Goal: Information Seeking & Learning: Find specific fact

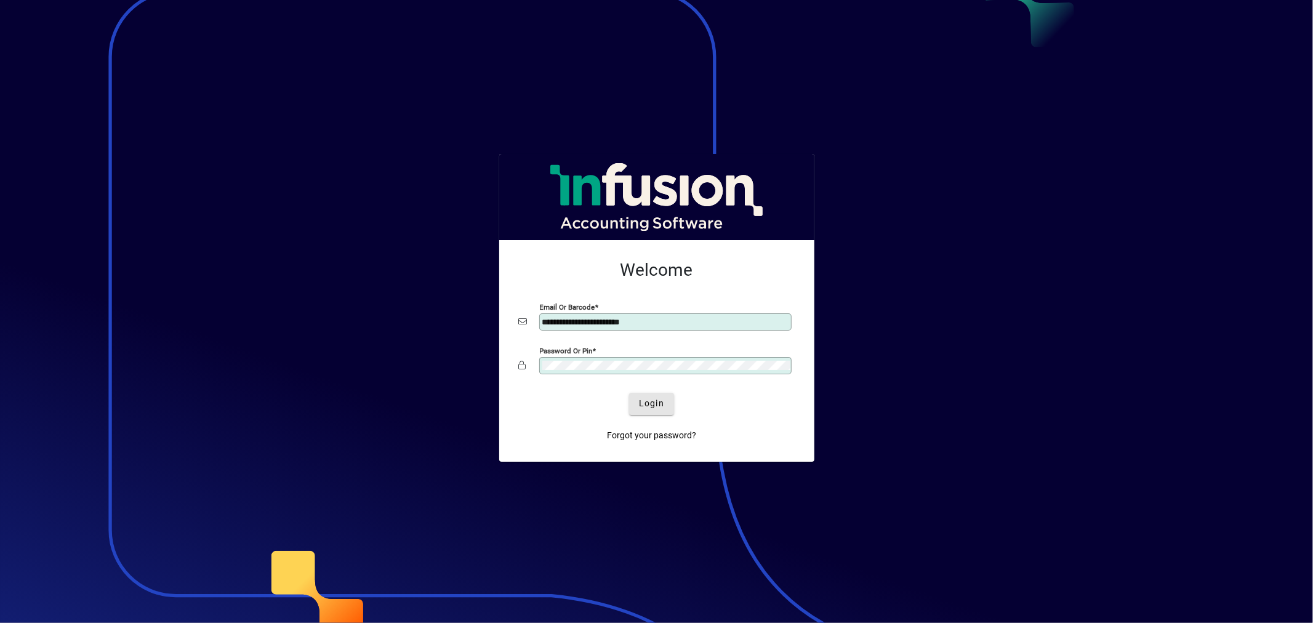
click at [657, 395] on span "submit" at bounding box center [651, 404] width 45 height 30
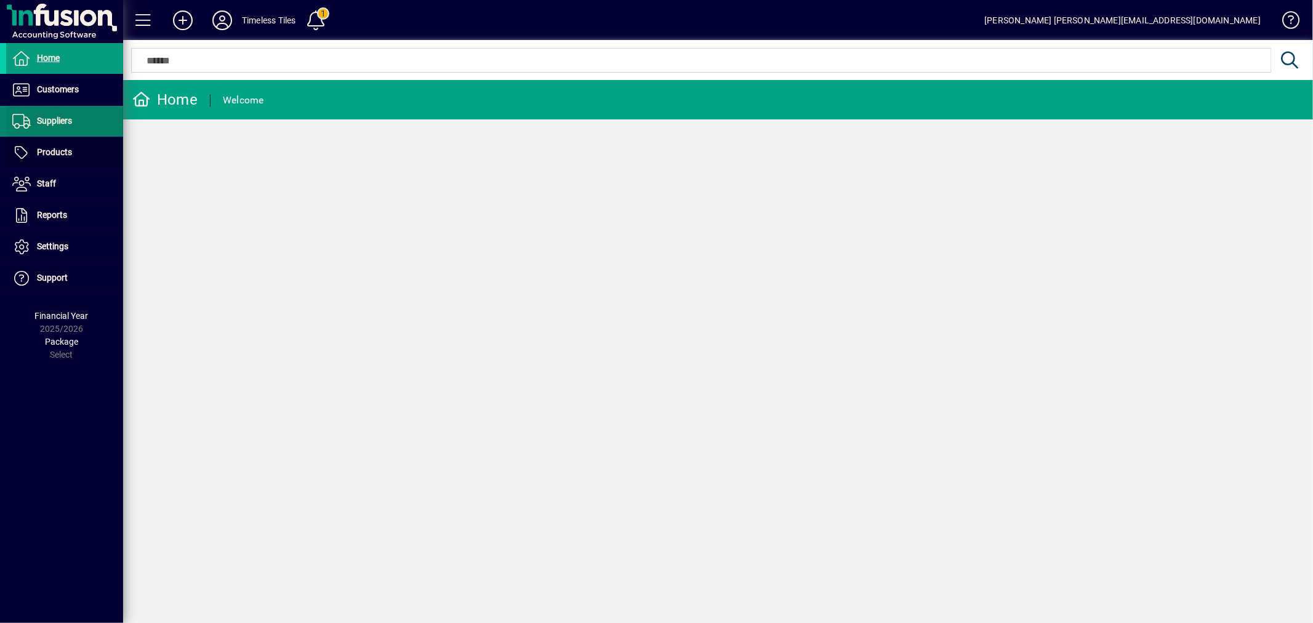
drag, startPoint x: 56, startPoint y: 156, endPoint x: 99, endPoint y: 132, distance: 49.3
click at [55, 156] on span "Products" at bounding box center [54, 152] width 35 height 10
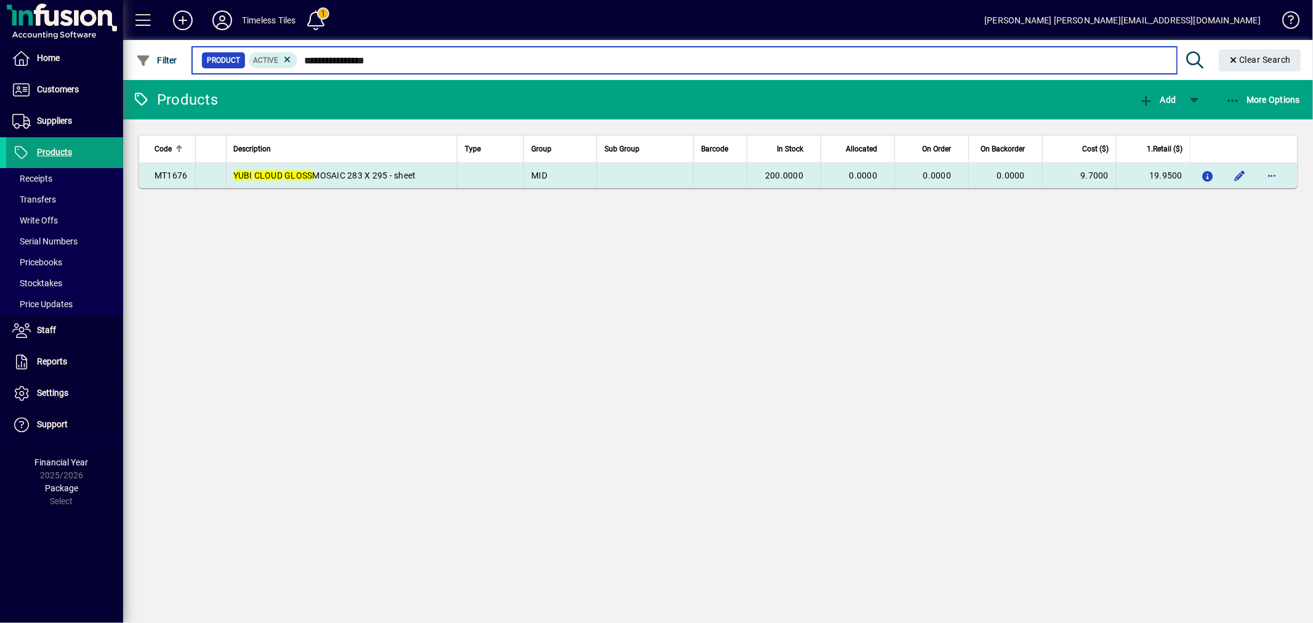
type input "**********"
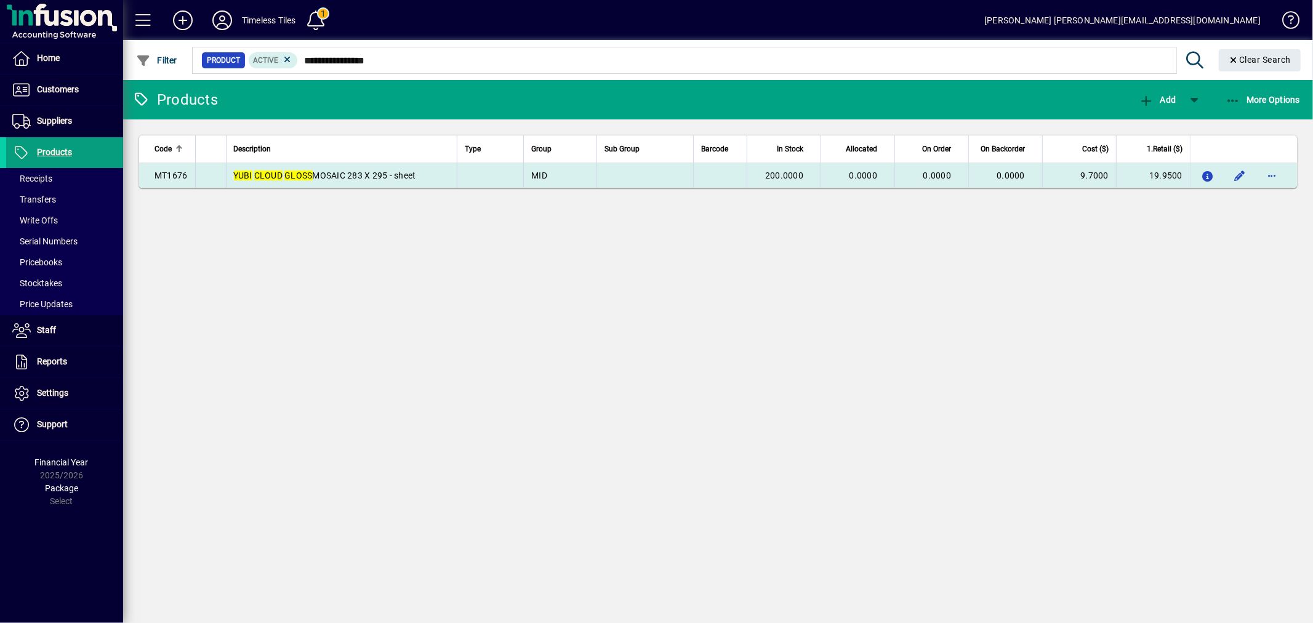
click at [349, 179] on span "YUBI CLOUD GLOSS MOSAIC 283 X 295 - sheet" at bounding box center [325, 175] width 182 height 10
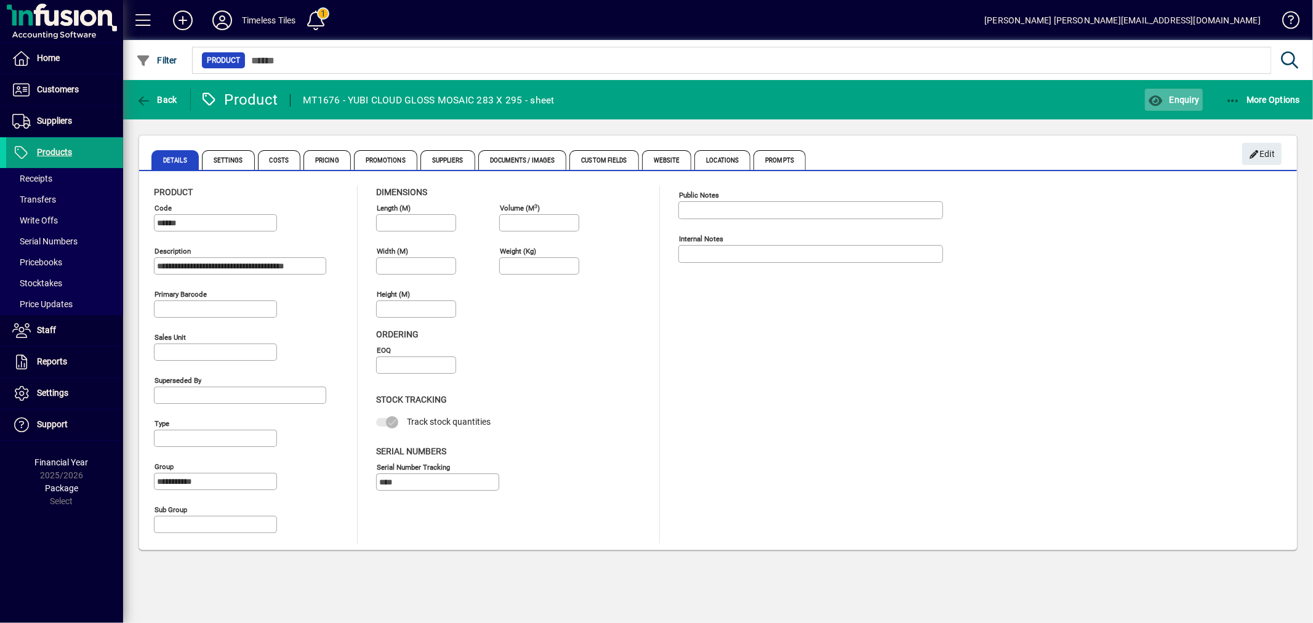
click at [1163, 96] on icon "button" at bounding box center [1155, 101] width 15 height 12
